Goal: Task Accomplishment & Management: Manage account settings

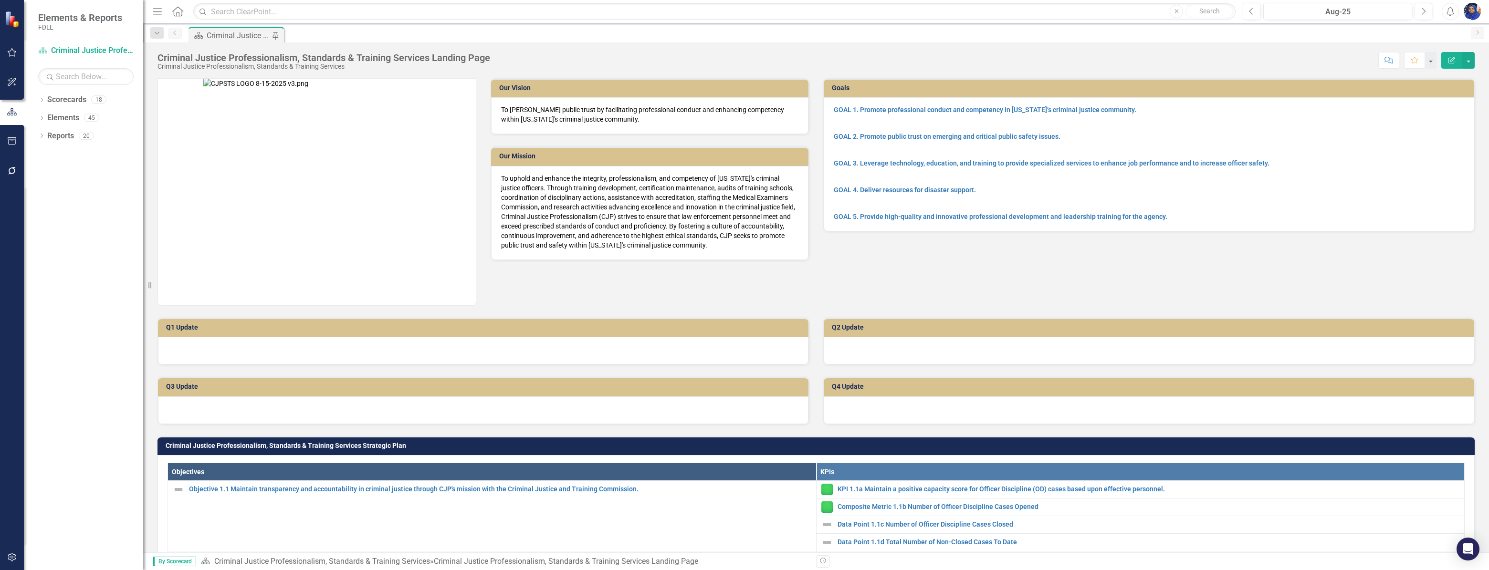
click at [1234, 52] on div "Score: N/A Aug-25 Completed Comment Favorite Edit Report" at bounding box center [985, 60] width 980 height 16
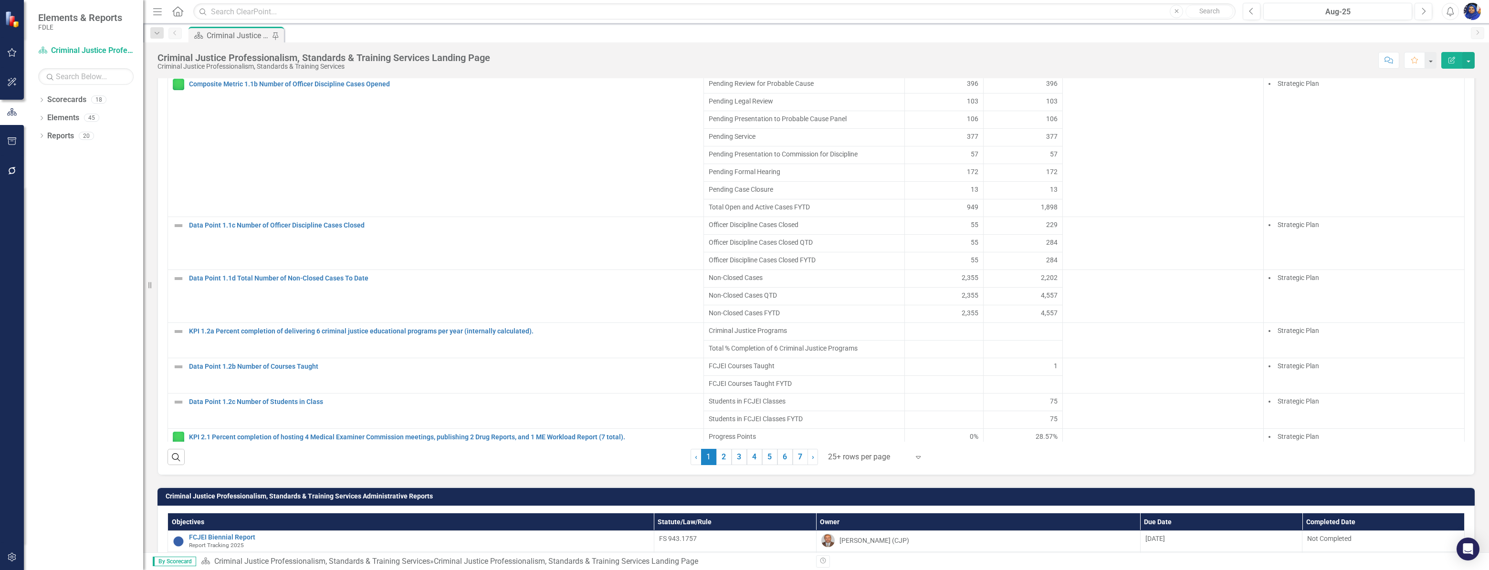
scroll to position [781, 0]
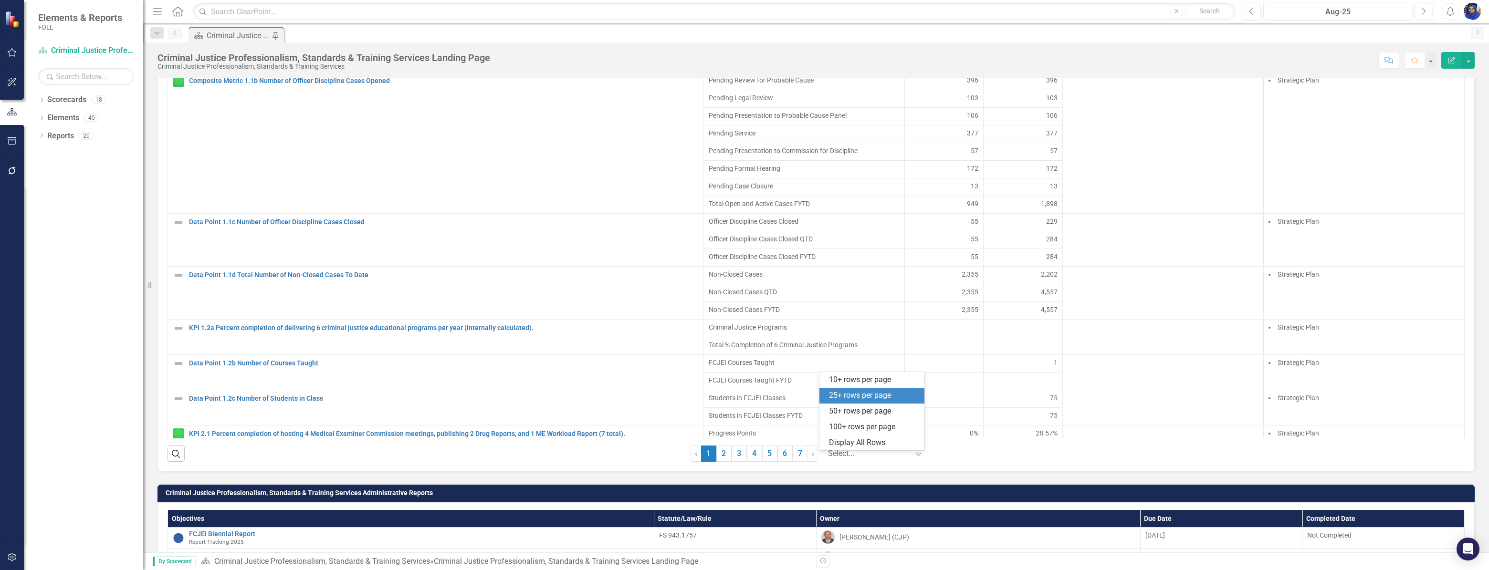
click at [874, 460] on div at bounding box center [868, 454] width 81 height 13
click at [865, 442] on div "Display All Rows" at bounding box center [874, 443] width 90 height 11
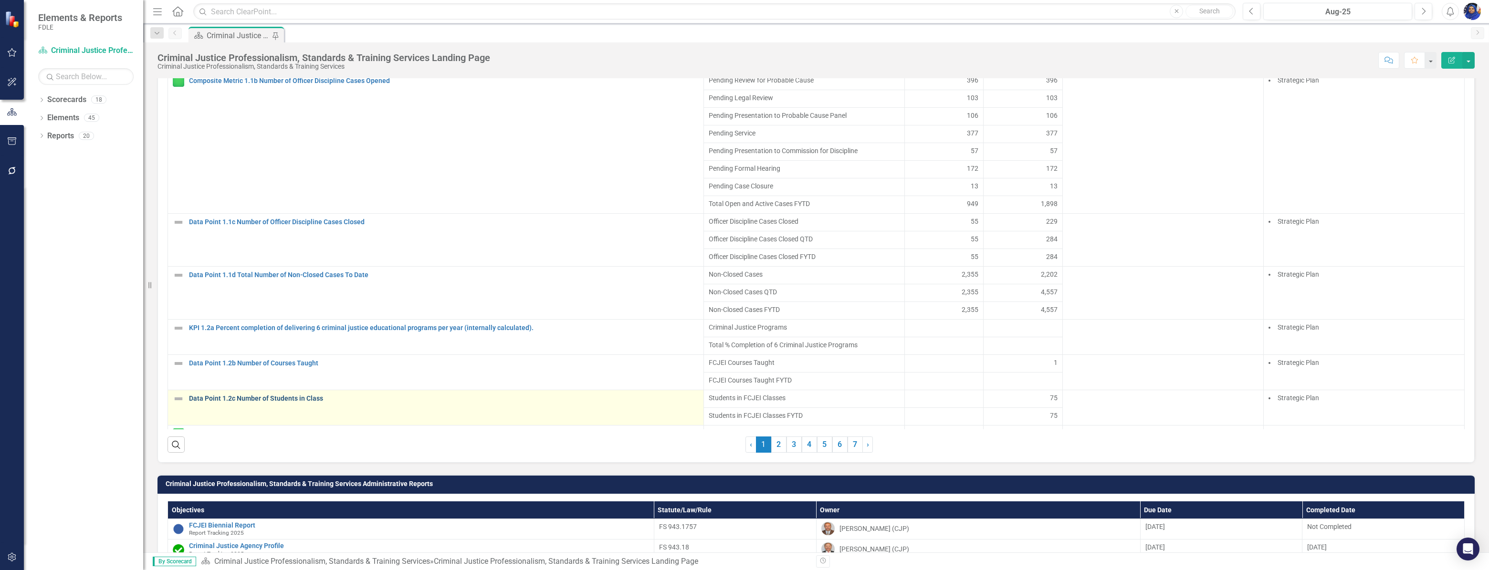
scroll to position [119, 0]
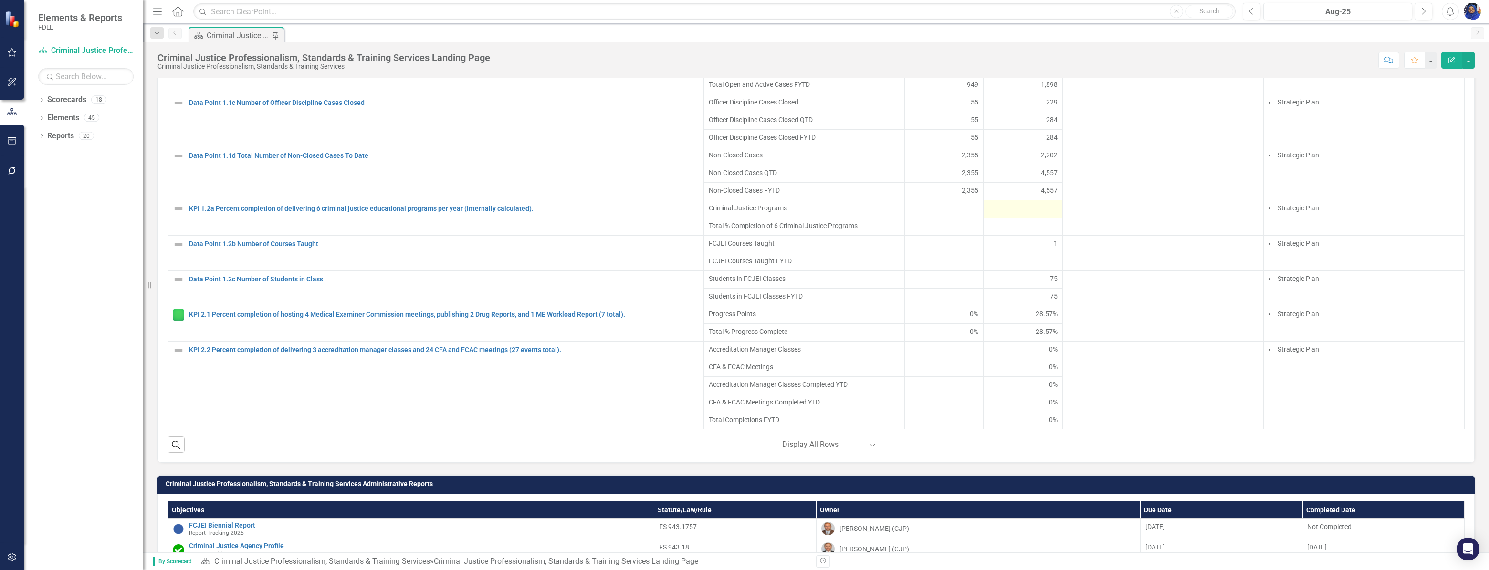
click at [996, 215] on div at bounding box center [1022, 208] width 69 height 11
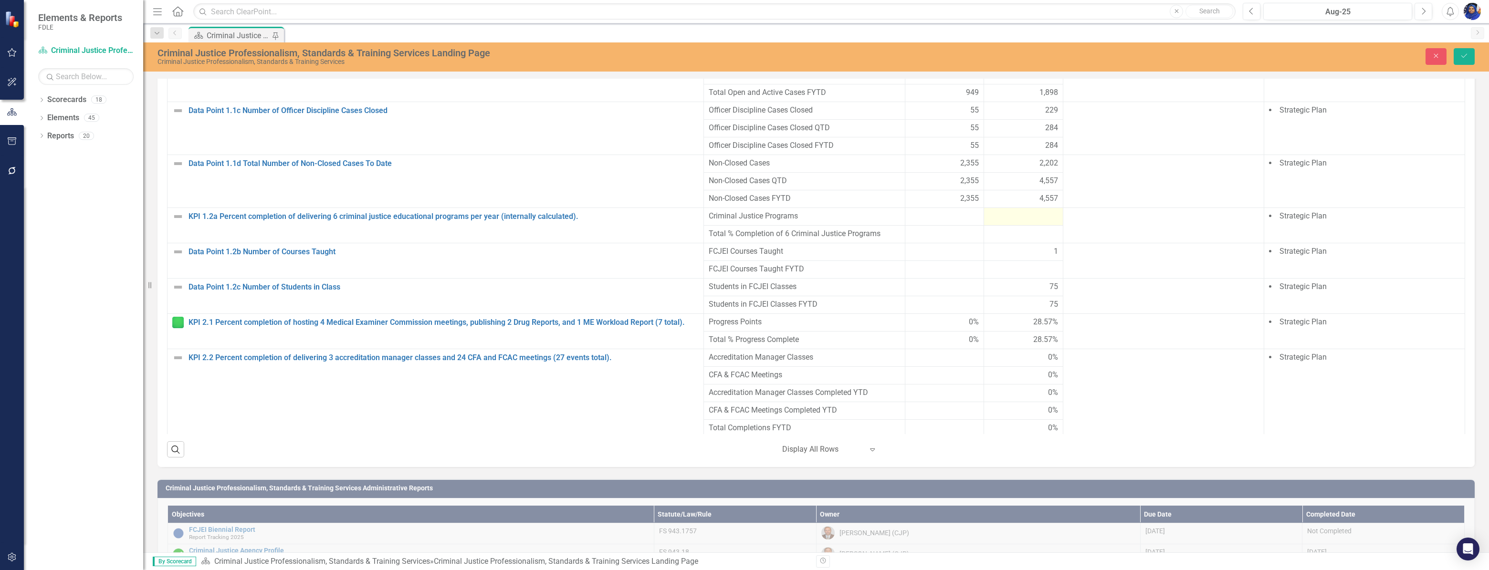
scroll to position [785, 0]
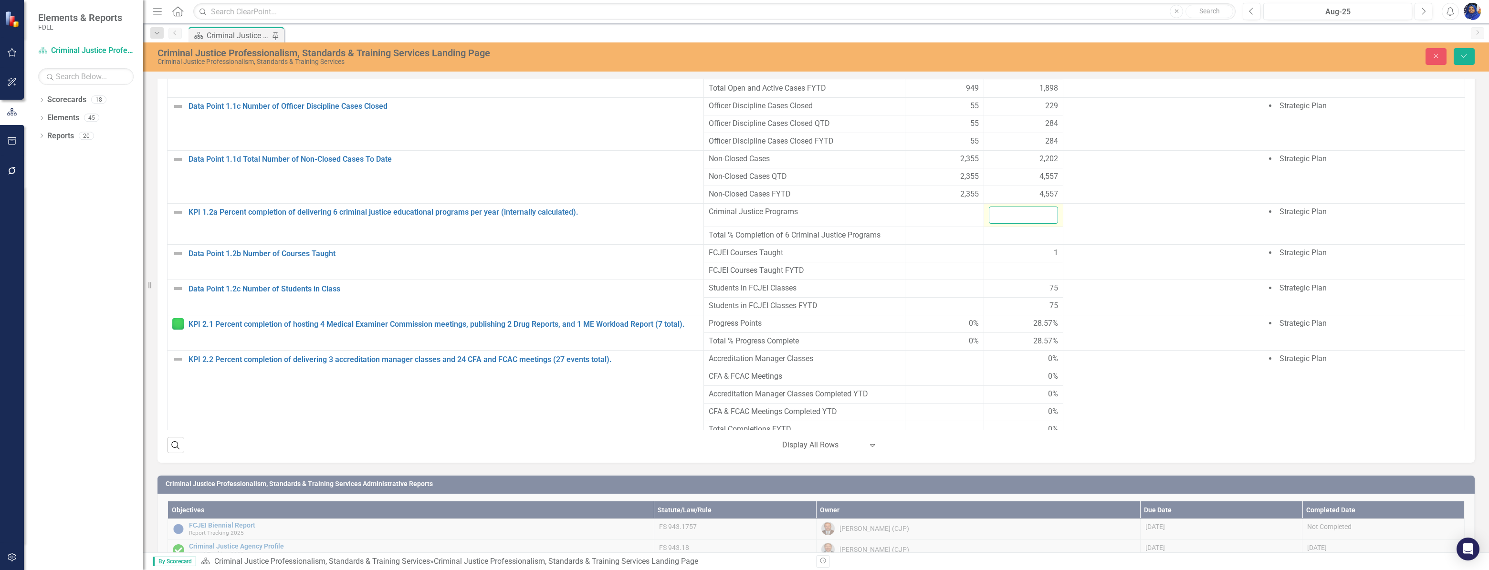
click at [998, 218] on input "number" at bounding box center [1023, 216] width 69 height 18
type input "33.2"
drag, startPoint x: 1467, startPoint y: 52, endPoint x: 1466, endPoint y: 61, distance: 8.2
click at [1467, 52] on icon "Save" at bounding box center [1464, 55] width 9 height 7
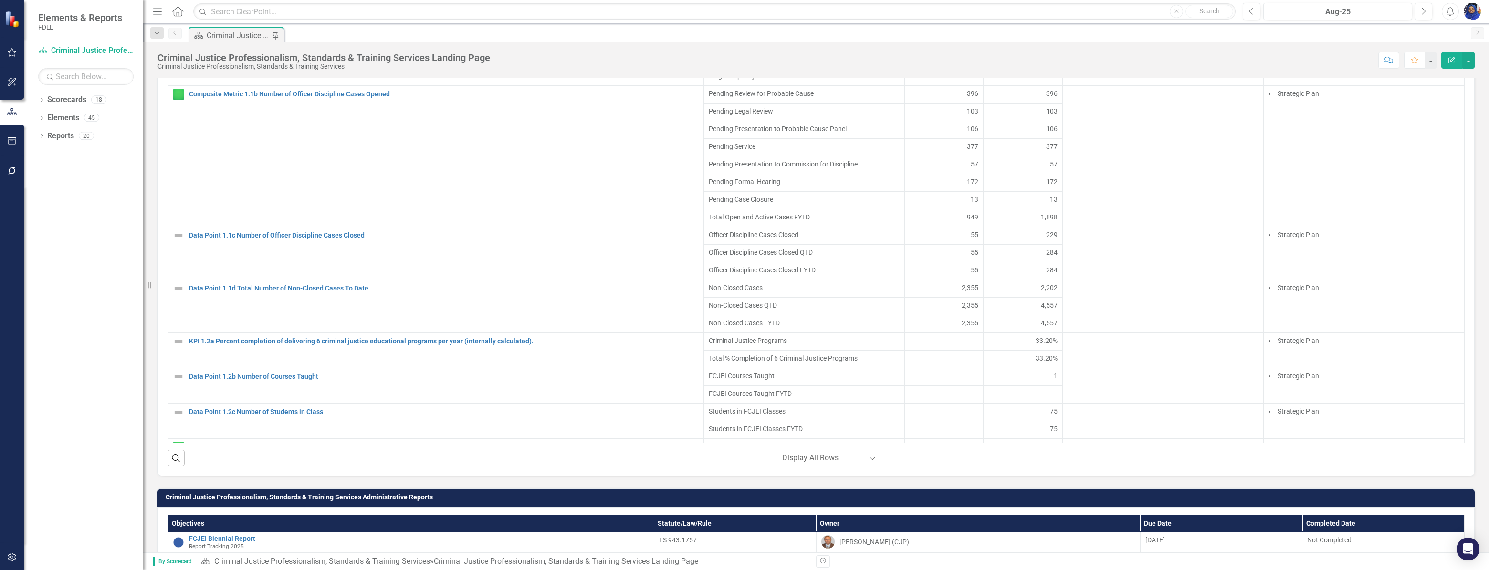
scroll to position [763, 0]
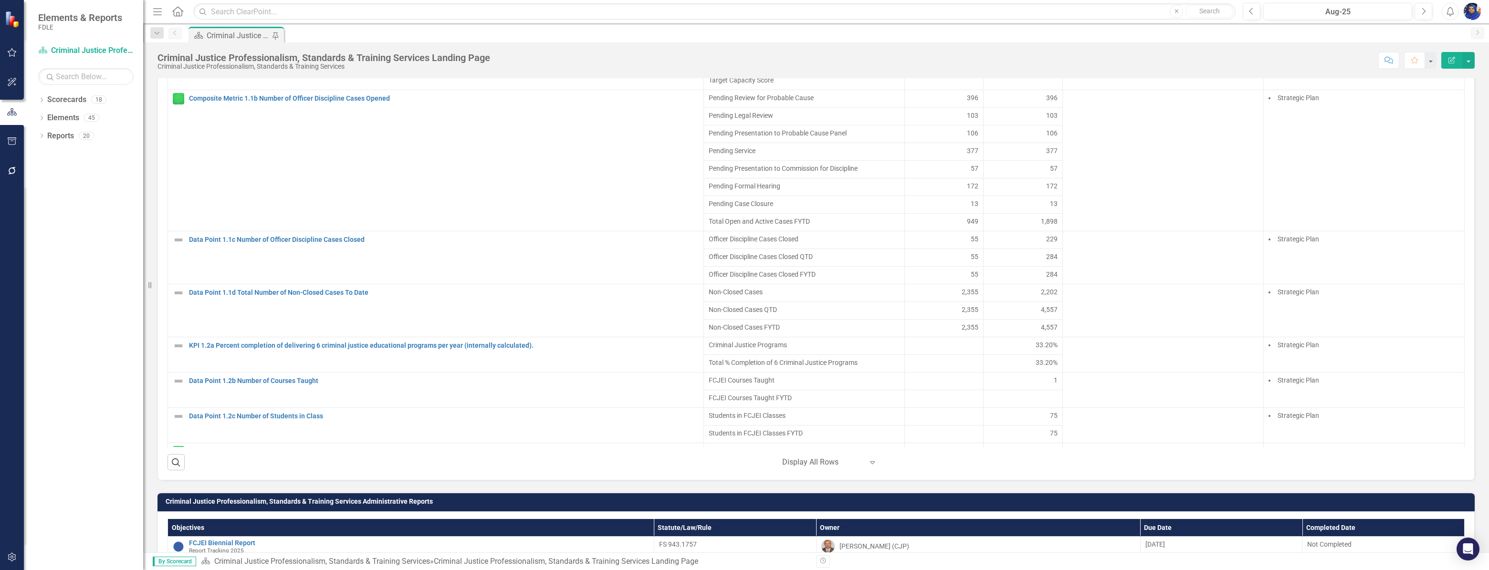
click at [869, 466] on icon "Expand" at bounding box center [873, 463] width 10 height 8
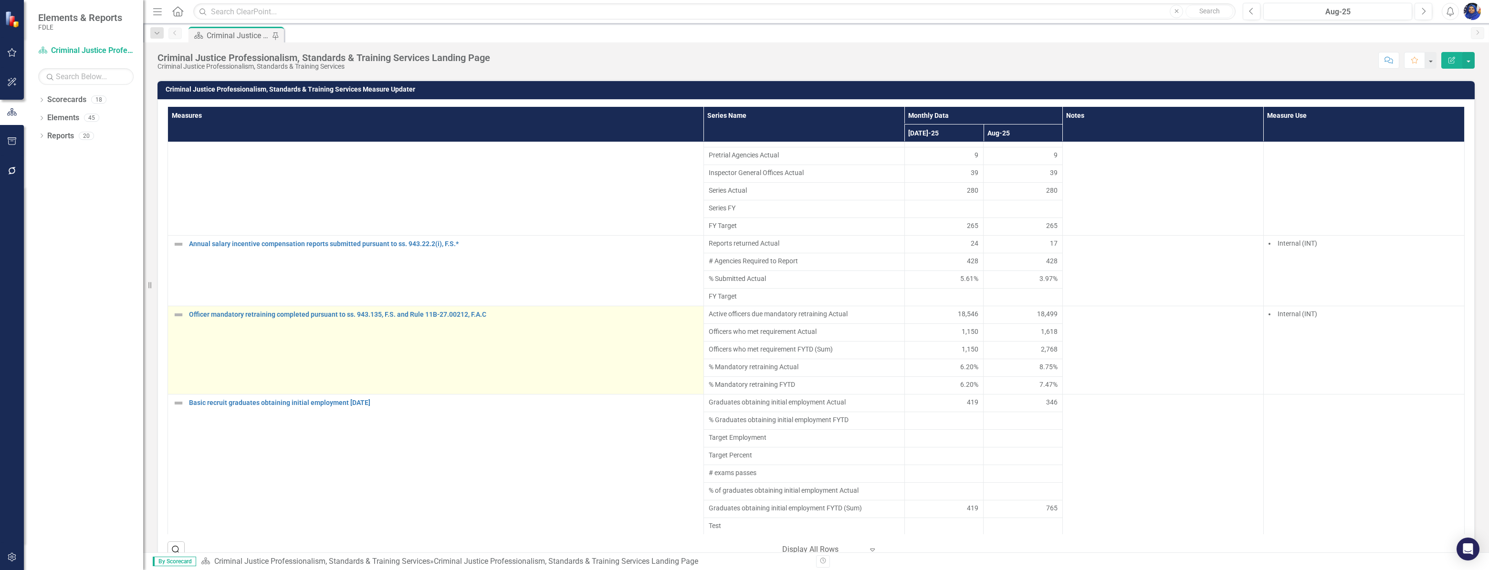
scroll to position [676, 0]
